Goal: Transaction & Acquisition: Purchase product/service

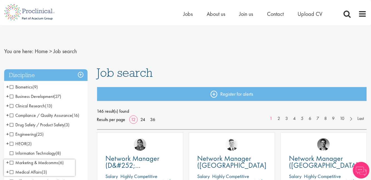
click at [82, 73] on h3 "Discipline" at bounding box center [45, 75] width 83 height 12
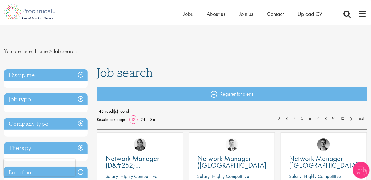
click at [79, 101] on h3 "Job type" at bounding box center [45, 99] width 83 height 12
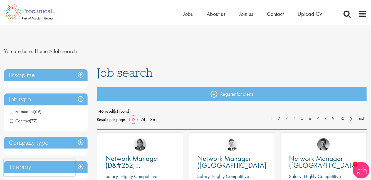
click at [13, 120] on span "Contract" at bounding box center [20, 121] width 20 height 6
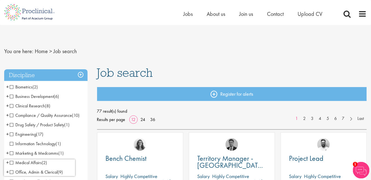
click at [80, 75] on h3 "Discipline" at bounding box center [45, 75] width 83 height 12
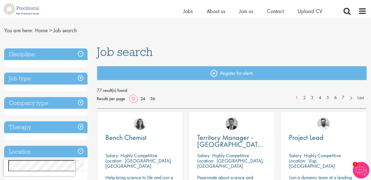
scroll to position [50, 0]
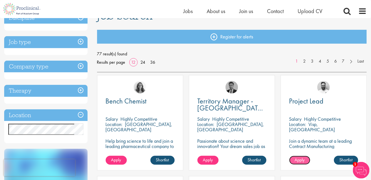
click at [304, 159] on span "Apply" at bounding box center [299, 160] width 10 height 6
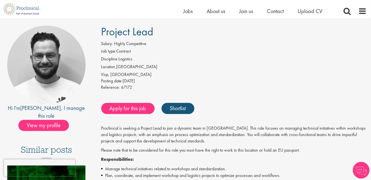
scroll to position [76, 0]
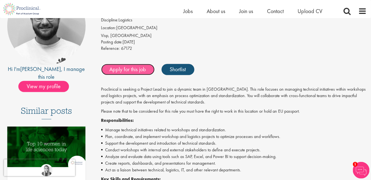
click at [128, 68] on link "Apply for this job" at bounding box center [127, 69] width 53 height 11
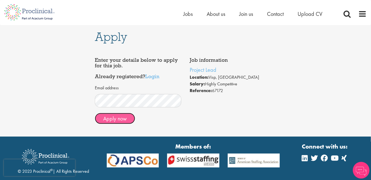
click at [122, 120] on button "Apply now" at bounding box center [115, 118] width 40 height 11
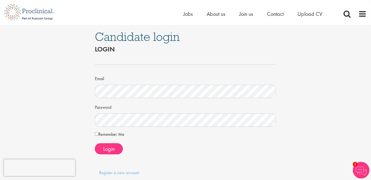
click at [102, 136] on label "Remember Me" at bounding box center [109, 134] width 29 height 7
click at [104, 147] on span "Login" at bounding box center [108, 148] width 11 height 7
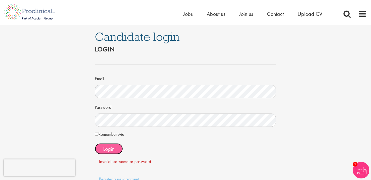
click at [108, 146] on span "Login" at bounding box center [108, 148] width 11 height 7
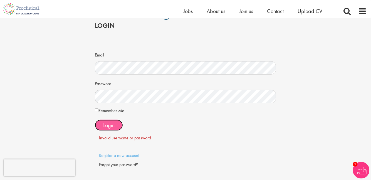
scroll to position [25, 0]
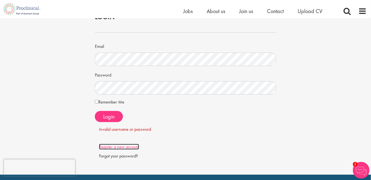
click at [118, 146] on link "Register a new account" at bounding box center [119, 147] width 40 height 6
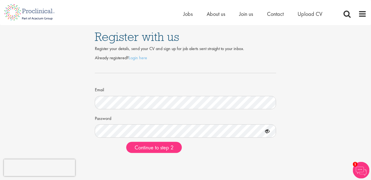
click at [267, 131] on icon at bounding box center [266, 131] width 9 height 9
click at [266, 131] on icon at bounding box center [266, 131] width 9 height 9
click at [163, 146] on span "Continue to step 2" at bounding box center [153, 147] width 39 height 7
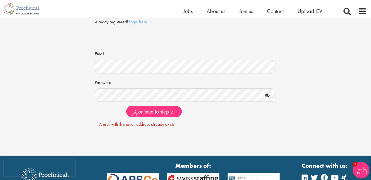
scroll to position [29, 0]
click at [186, 12] on span "Jobs" at bounding box center [187, 11] width 9 height 7
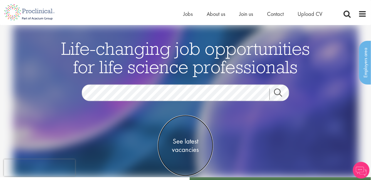
click at [188, 142] on span "See latest vacancies" at bounding box center [186, 145] width 56 height 17
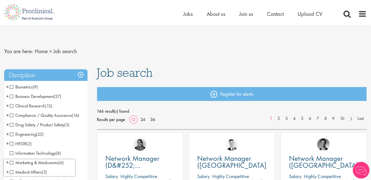
click at [80, 73] on h3 "Discipline" at bounding box center [45, 75] width 83 height 12
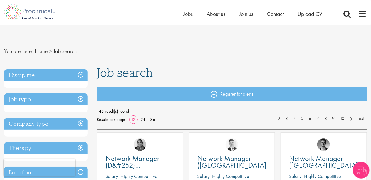
click at [81, 100] on h3 "Job type" at bounding box center [45, 99] width 83 height 12
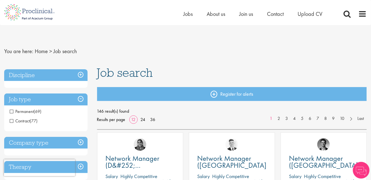
click at [29, 121] on span "Contract" at bounding box center [20, 121] width 20 height 6
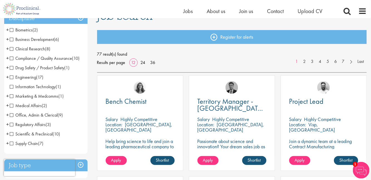
scroll to position [101, 0]
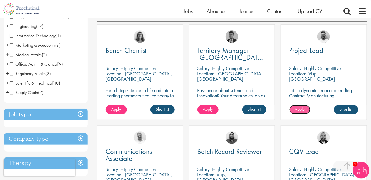
click at [298, 110] on span "Apply" at bounding box center [299, 109] width 10 height 6
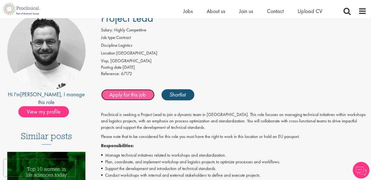
click at [129, 94] on link "Apply for this job" at bounding box center [127, 94] width 53 height 11
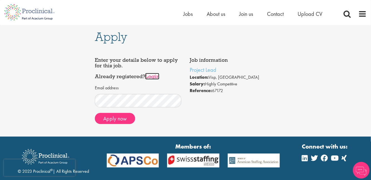
click at [154, 79] on link "Login" at bounding box center [152, 76] width 14 height 7
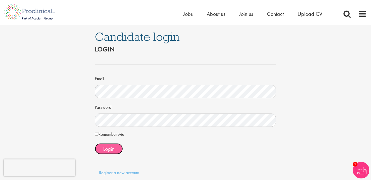
click at [101, 144] on button "Login" at bounding box center [109, 148] width 28 height 11
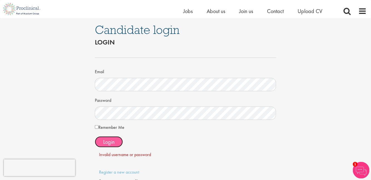
scroll to position [25, 0]
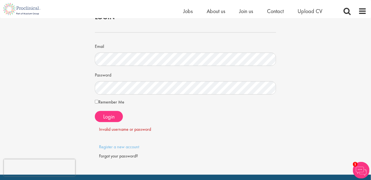
click at [126, 156] on div "Forgot your password?" at bounding box center [185, 156] width 173 height 6
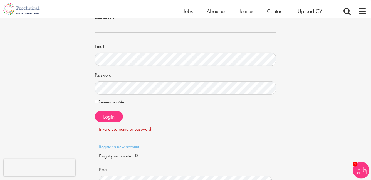
scroll to position [76, 0]
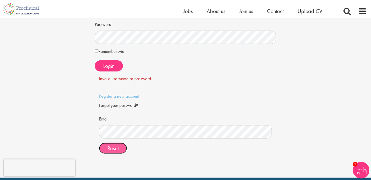
click at [109, 146] on span "Reset" at bounding box center [112, 147] width 11 height 7
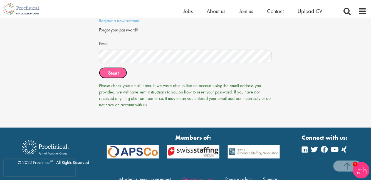
scroll to position [152, 0]
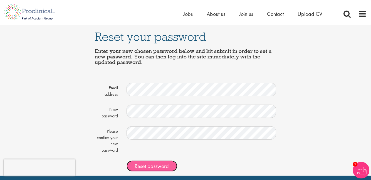
click at [156, 165] on span "Reset password" at bounding box center [152, 165] width 34 height 7
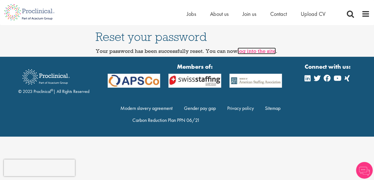
click at [256, 52] on link "log into the site" at bounding box center [257, 51] width 38 height 7
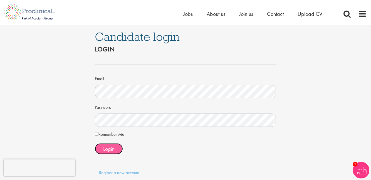
click at [112, 150] on span "Login" at bounding box center [108, 148] width 11 height 7
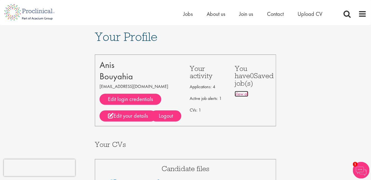
click at [241, 94] on link "View all" at bounding box center [241, 94] width 14 height 6
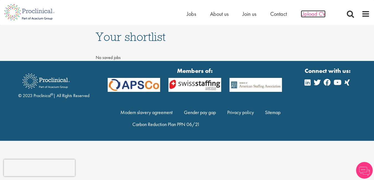
click at [312, 14] on span "Upload CV" at bounding box center [313, 13] width 25 height 7
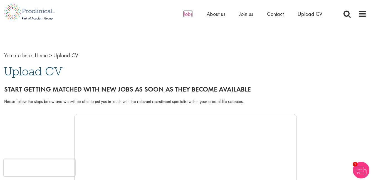
click at [189, 15] on span "Jobs" at bounding box center [187, 13] width 9 height 7
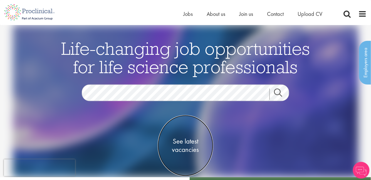
click at [180, 147] on span "See latest vacancies" at bounding box center [186, 145] width 56 height 17
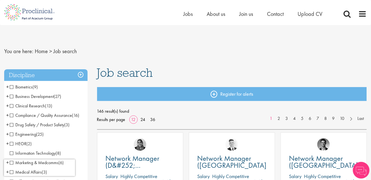
click at [81, 73] on h3 "Discipline" at bounding box center [45, 75] width 83 height 12
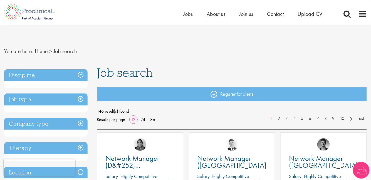
click at [80, 96] on h3 "Job type" at bounding box center [45, 99] width 83 height 12
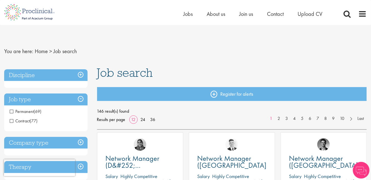
click at [28, 119] on span "Contract" at bounding box center [20, 121] width 20 height 6
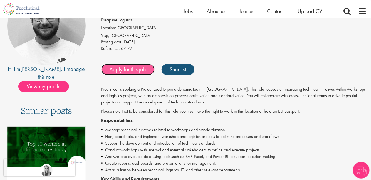
click at [125, 68] on link "Apply for this job" at bounding box center [127, 69] width 53 height 11
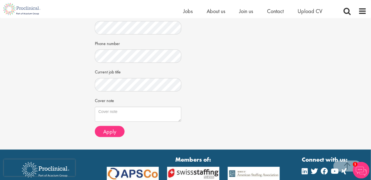
scroll to position [177, 0]
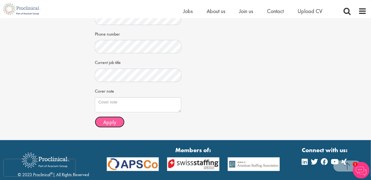
click at [122, 120] on button "Apply" at bounding box center [110, 121] width 30 height 11
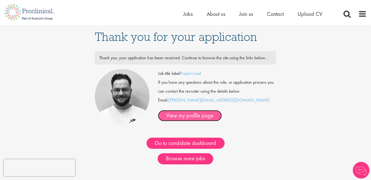
drag, startPoint x: 184, startPoint y: 119, endPoint x: 189, endPoint y: 118, distance: 4.7
click at [184, 119] on link "View my profile page" at bounding box center [190, 115] width 64 height 11
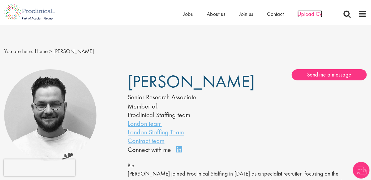
click at [314, 16] on span "Upload CV" at bounding box center [309, 13] width 25 height 7
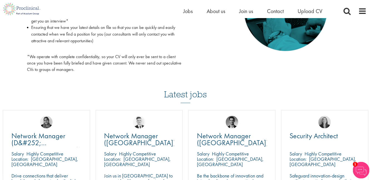
scroll to position [328, 0]
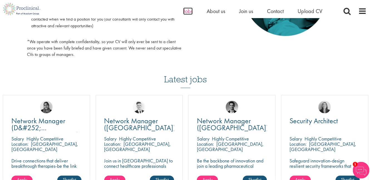
click at [192, 11] on span "Jobs" at bounding box center [187, 11] width 9 height 7
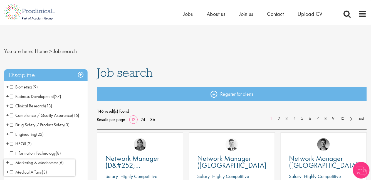
click at [81, 76] on h3 "Discipline" at bounding box center [45, 75] width 83 height 12
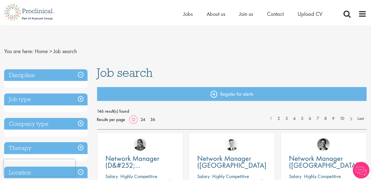
click at [82, 96] on h3 "Job type" at bounding box center [45, 99] width 83 height 12
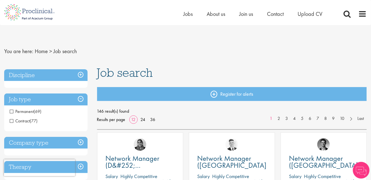
click at [30, 120] on span "(77)" at bounding box center [34, 121] width 8 height 6
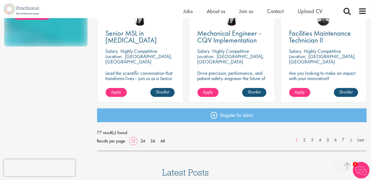
scroll to position [429, 0]
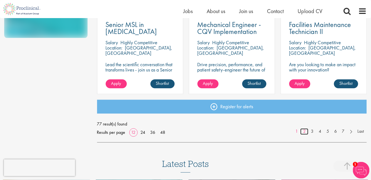
click at [306, 131] on link "2" at bounding box center [304, 131] width 8 height 6
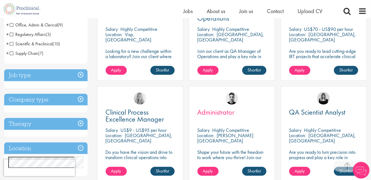
scroll to position [151, 0]
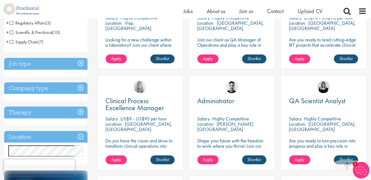
click at [79, 63] on h3 "Job type" at bounding box center [45, 64] width 83 height 12
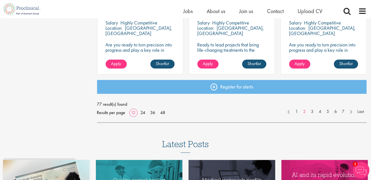
scroll to position [480, 0]
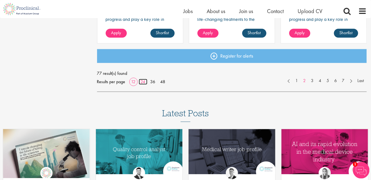
click at [141, 83] on link "24" at bounding box center [143, 82] width 9 height 6
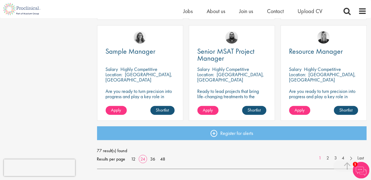
scroll to position [833, 0]
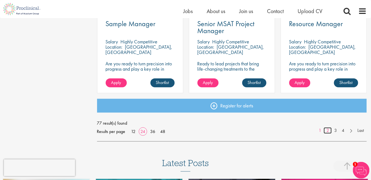
click at [328, 130] on link "2" at bounding box center [327, 130] width 8 height 6
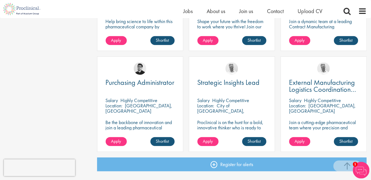
scroll to position [783, 0]
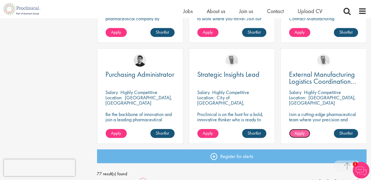
click at [301, 133] on span "Apply" at bounding box center [299, 133] width 10 height 6
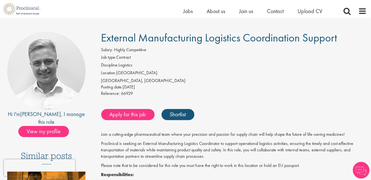
scroll to position [25, 0]
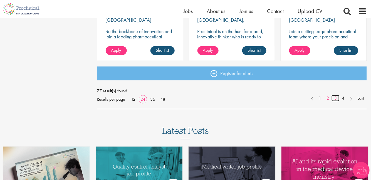
click at [335, 98] on link "3" at bounding box center [335, 98] width 8 height 6
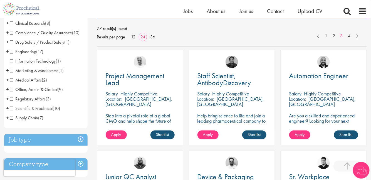
scroll to position [126, 0]
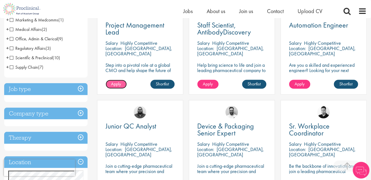
click at [118, 84] on span "Apply" at bounding box center [116, 84] width 10 height 6
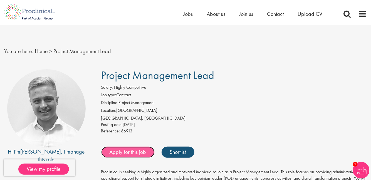
click at [137, 153] on link "Apply for this job" at bounding box center [127, 151] width 53 height 11
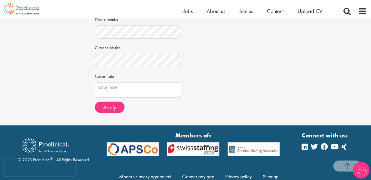
scroll to position [202, 0]
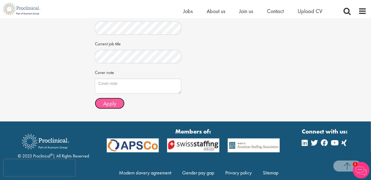
click at [115, 103] on span "Apply" at bounding box center [109, 103] width 13 height 7
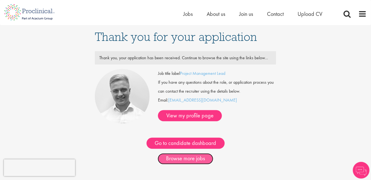
click at [203, 158] on link "Browse more jobs" at bounding box center [186, 158] width 56 height 11
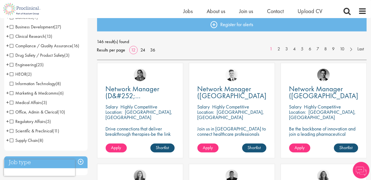
scroll to position [50, 0]
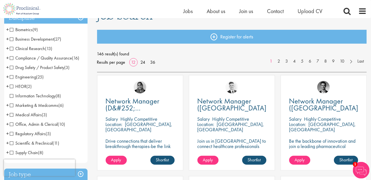
click at [12, 39] on span "Business Development" at bounding box center [32, 39] width 44 height 6
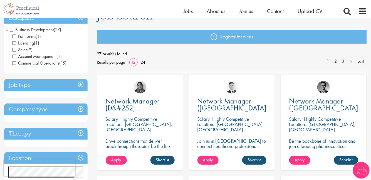
click at [78, 86] on h3 "Job type" at bounding box center [45, 85] width 83 height 12
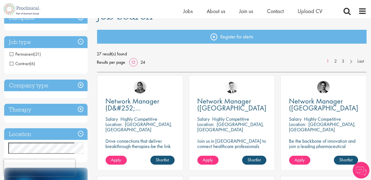
click at [27, 65] on span "Contract" at bounding box center [20, 64] width 20 height 6
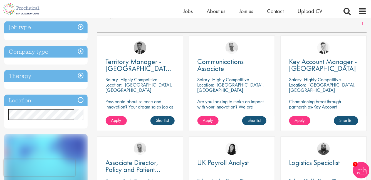
scroll to position [25, 0]
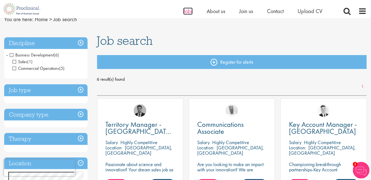
click at [189, 12] on span "Jobs" at bounding box center [187, 11] width 9 height 7
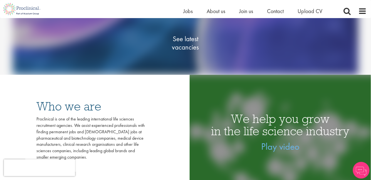
scroll to position [101, 0]
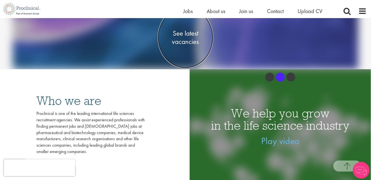
click at [181, 42] on span "See latest vacancies" at bounding box center [186, 37] width 56 height 17
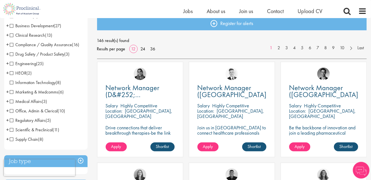
scroll to position [76, 0]
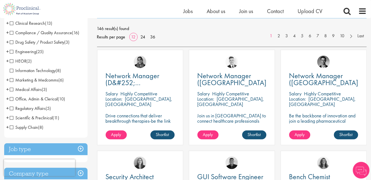
click at [12, 127] on span "Supply Chain" at bounding box center [24, 127] width 28 height 6
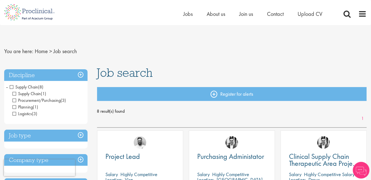
click at [79, 134] on h3 "Job type" at bounding box center [45, 135] width 83 height 12
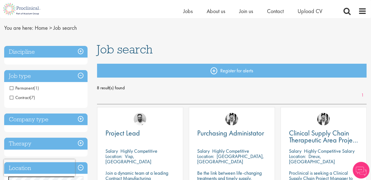
scroll to position [25, 0]
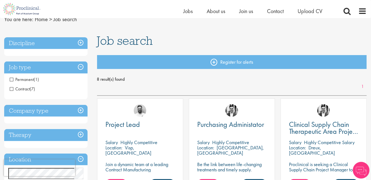
click at [12, 89] on span "Contract" at bounding box center [20, 89] width 20 height 6
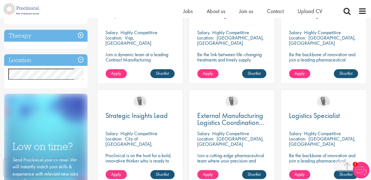
scroll to position [151, 0]
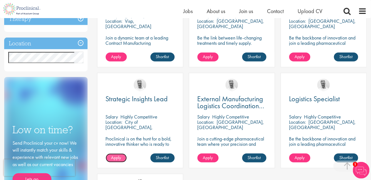
click at [120, 158] on span "Apply" at bounding box center [116, 157] width 10 height 6
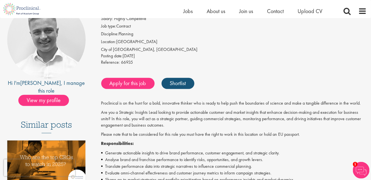
scroll to position [50, 0]
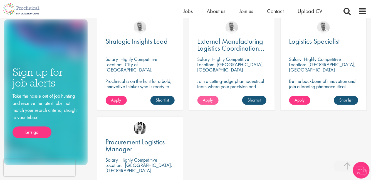
scroll to position [259, 0]
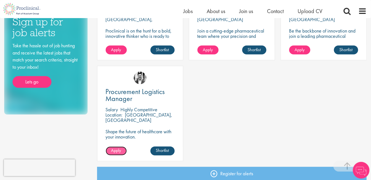
click at [115, 151] on span "Apply" at bounding box center [116, 151] width 10 height 6
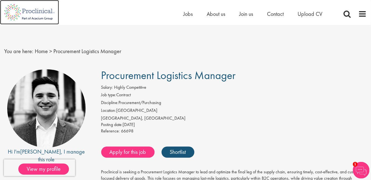
click at [29, 10] on img at bounding box center [29, 12] width 59 height 24
